Goal: Task Accomplishment & Management: Manage account settings

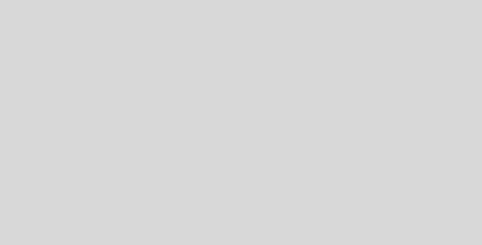
select select "es"
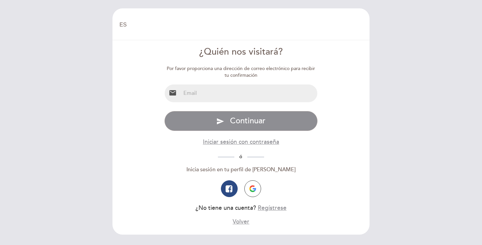
click at [222, 91] on input "email" at bounding box center [249, 93] width 137 height 18
type input "[EMAIL_ADDRESS][DOMAIN_NAME]"
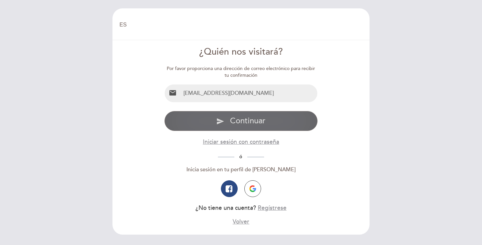
click at [253, 122] on span "Continuar" at bounding box center [248, 121] width 36 height 10
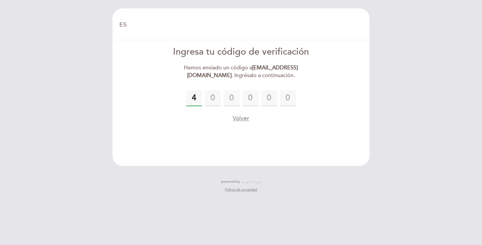
type input "4"
type input "0"
type input "4"
type input "2"
type input "6"
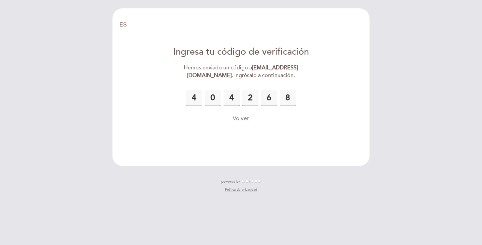
type input "8"
